Goal: Communication & Community: Answer question/provide support

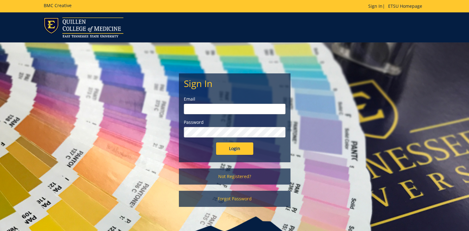
click at [210, 110] on input "email" at bounding box center [235, 109] width 102 height 11
type input "dyed@etsu.edu"
drag, startPoint x: 233, startPoint y: 148, endPoint x: 227, endPoint y: 143, distance: 7.7
click at [233, 148] on input "Login" at bounding box center [234, 149] width 37 height 12
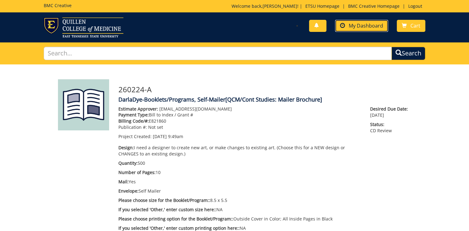
click at [353, 26] on span "My Dashboard" at bounding box center [366, 25] width 34 height 7
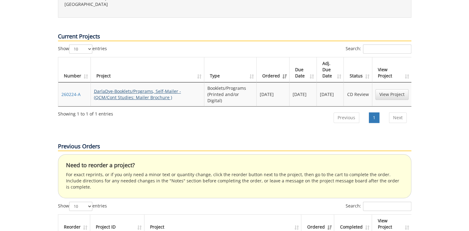
scroll to position [310, 0]
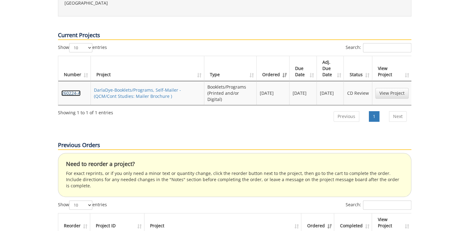
click at [72, 90] on link "260224-A" at bounding box center [70, 93] width 19 height 6
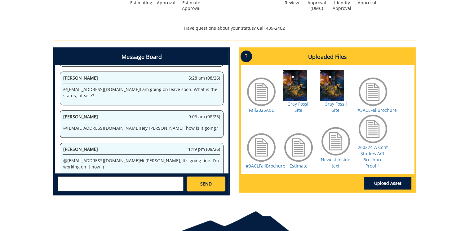
scroll to position [279, 0]
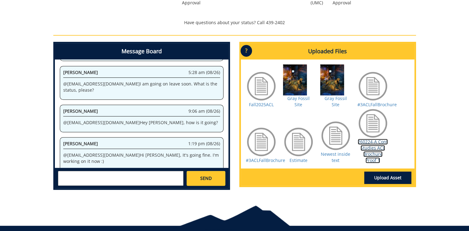
click at [367, 139] on link "260224-A Cont Studies ACL Brochure Proof 1" at bounding box center [373, 151] width 30 height 24
click at [72, 175] on textarea at bounding box center [121, 178] width 126 height 15
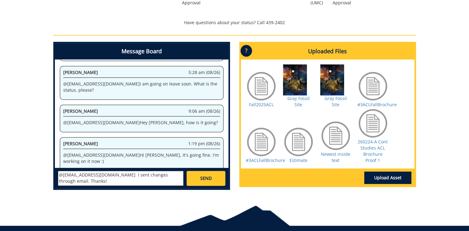
type textarea "@fisherr@etsu.edu I sent changes through email. Thanks!"
drag, startPoint x: 203, startPoint y: 179, endPoint x: 208, endPoint y: 179, distance: 4.7
click at [204, 179] on span "SEND" at bounding box center [205, 178] width 11 height 6
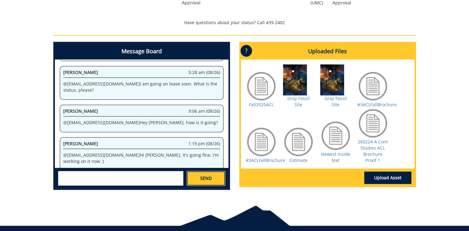
scroll to position [578, 0]
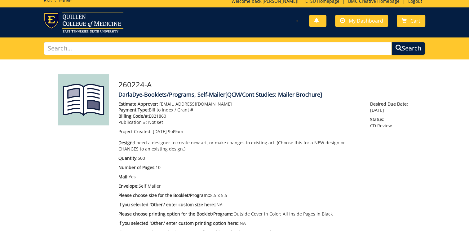
scroll to position [0, 0]
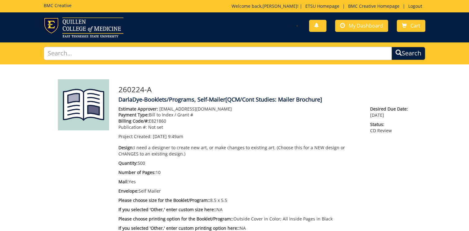
scroll to position [576, 0]
click at [416, 4] on link "Logout" at bounding box center [415, 6] width 20 height 6
